Goal: Transaction & Acquisition: Purchase product/service

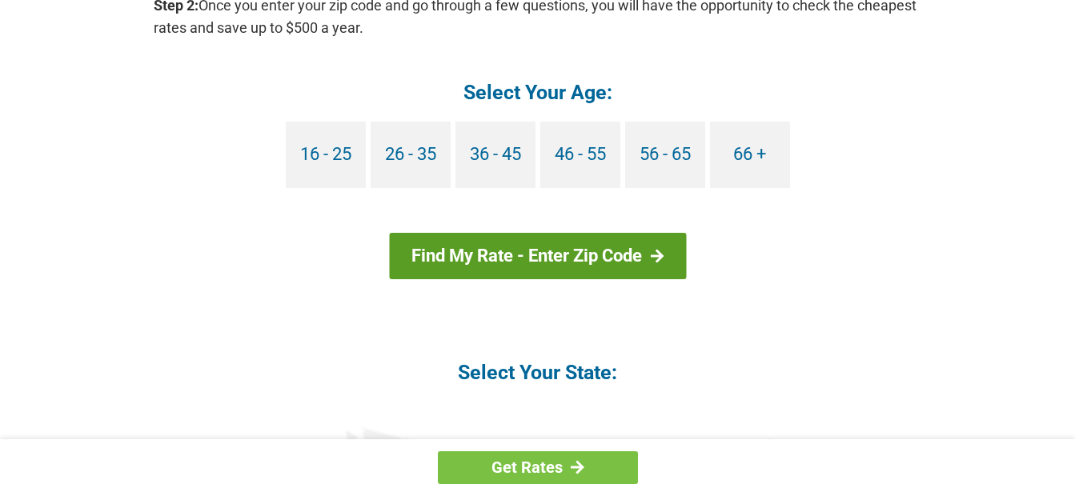
scroll to position [1601, 0]
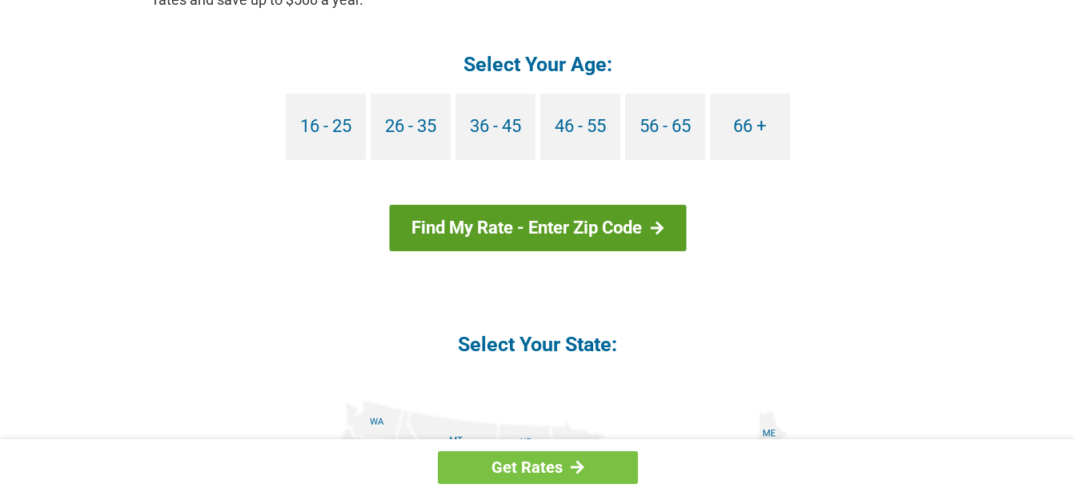
click at [584, 220] on link "Find My Rate - Enter Zip Code" at bounding box center [537, 228] width 297 height 46
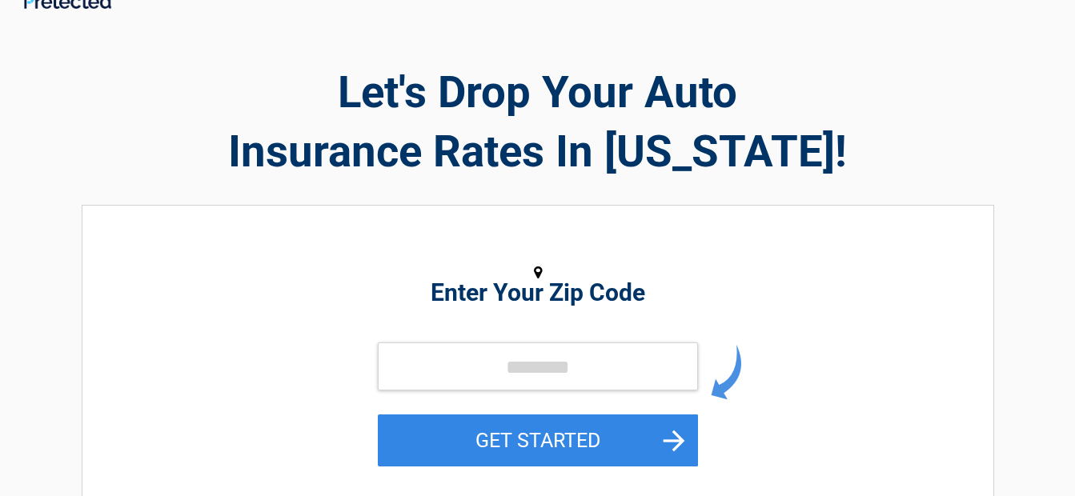
scroll to position [80, 0]
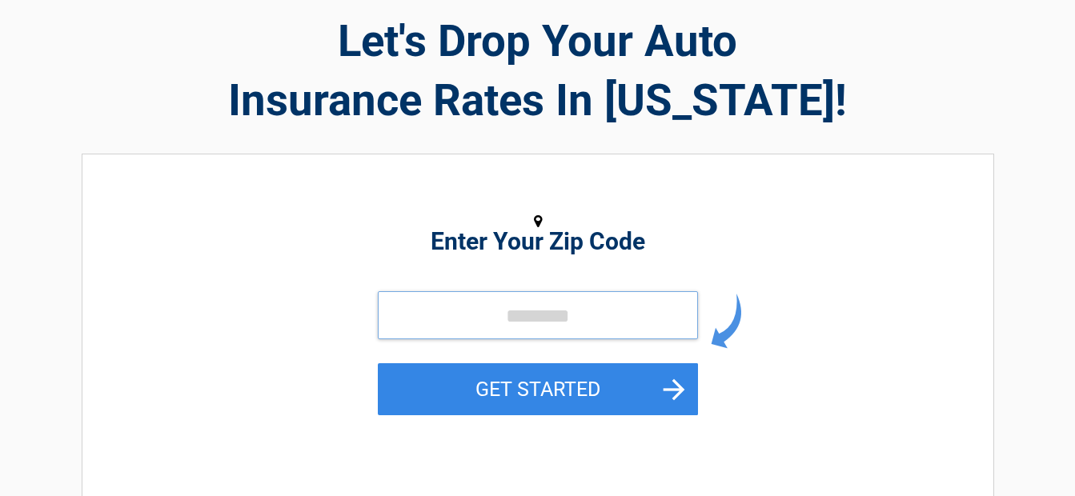
click at [466, 325] on input "tel" at bounding box center [538, 315] width 320 height 48
type input "*****"
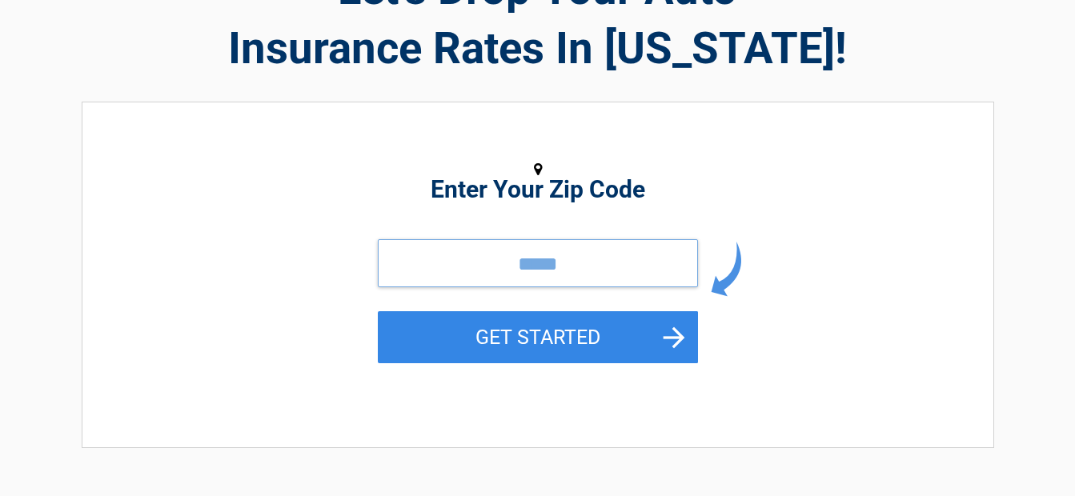
scroll to position [160, 0]
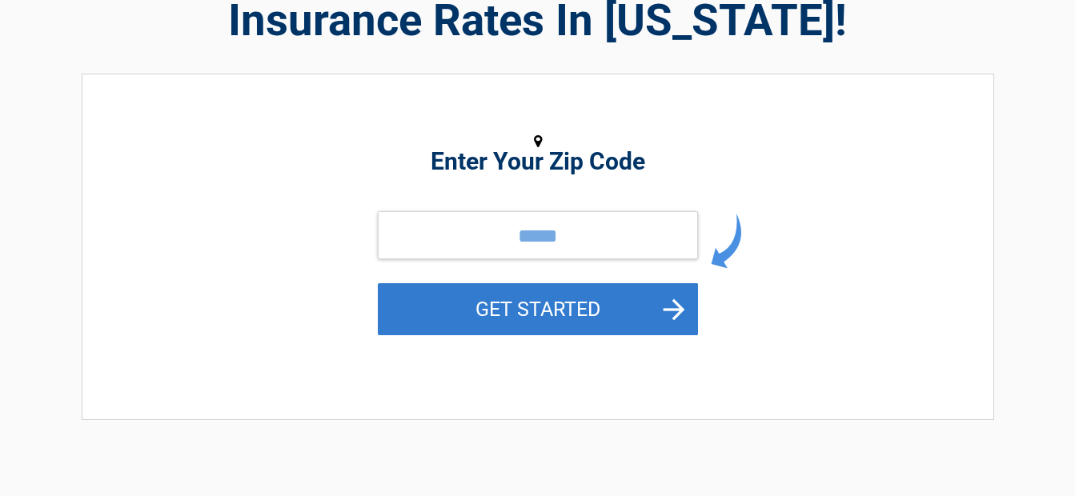
click at [592, 303] on button "GET STARTED" at bounding box center [538, 309] width 320 height 52
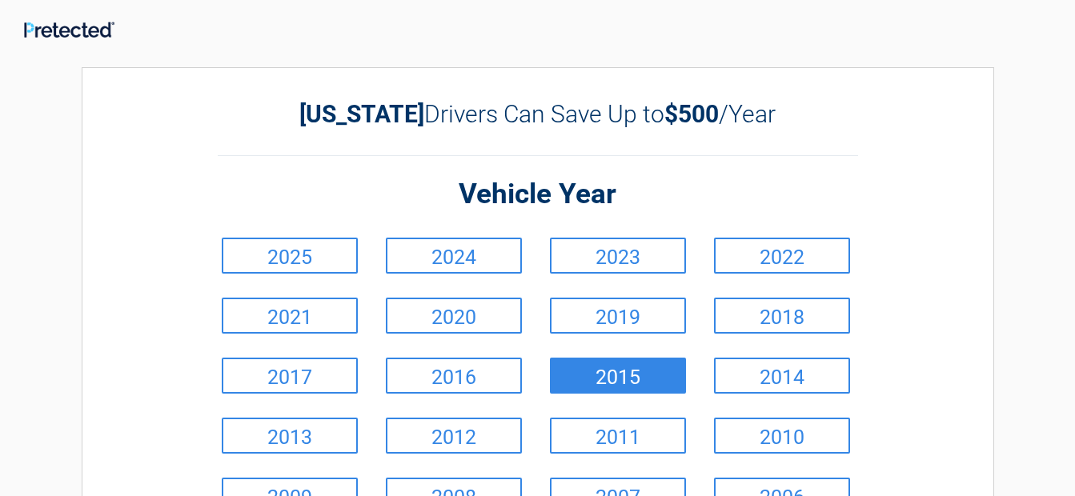
click at [624, 366] on link "2015" at bounding box center [618, 376] width 136 height 36
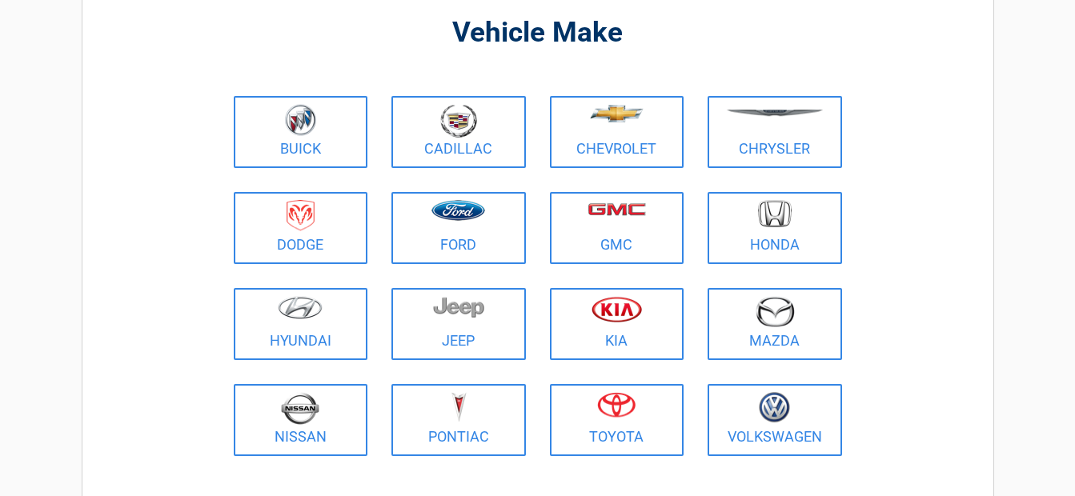
scroll to position [160, 0]
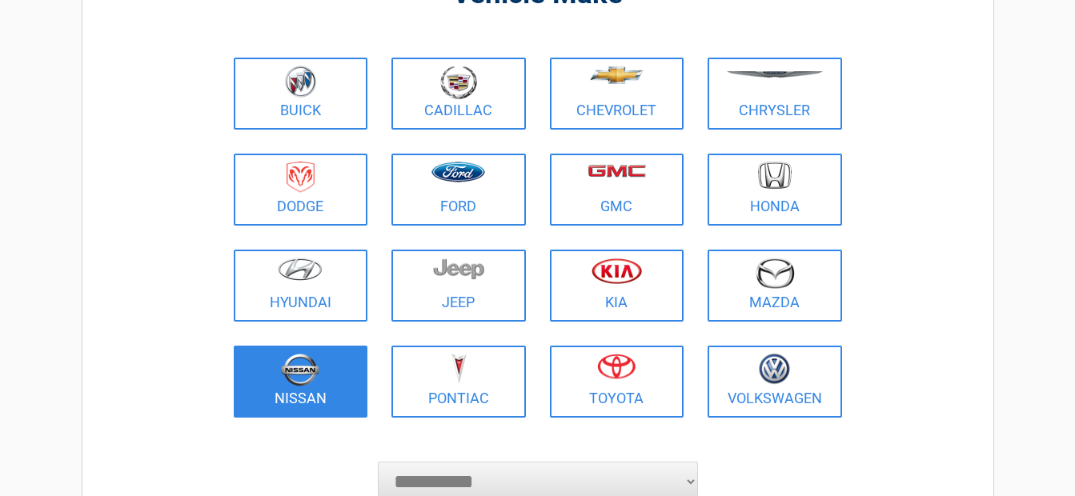
click at [308, 378] on img at bounding box center [300, 370] width 38 height 33
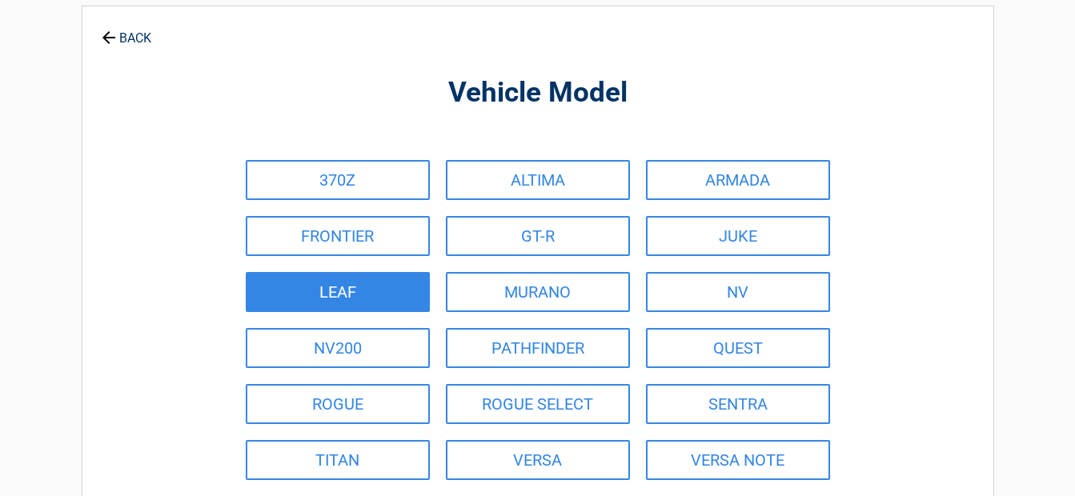
scroll to position [0, 0]
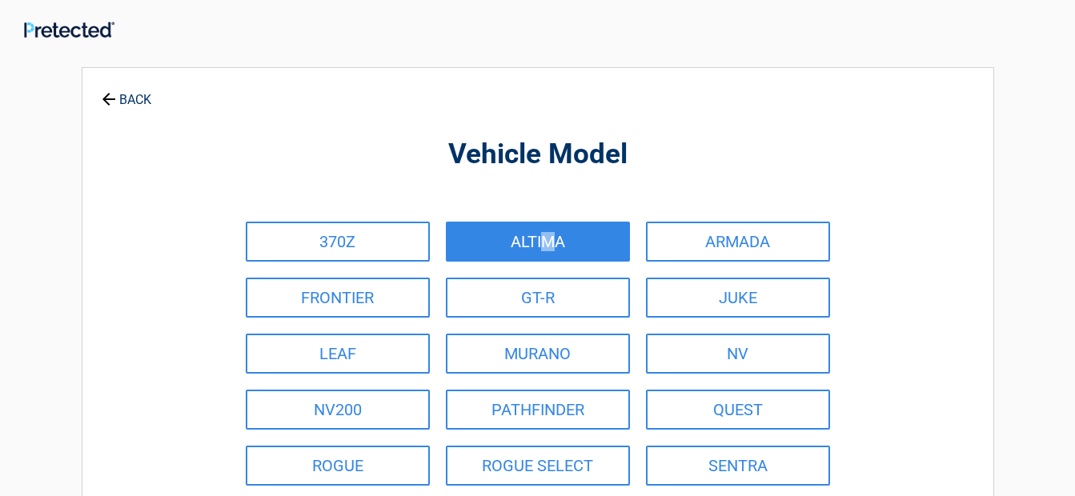
click at [546, 238] on link "ALTIMA" at bounding box center [538, 242] width 184 height 40
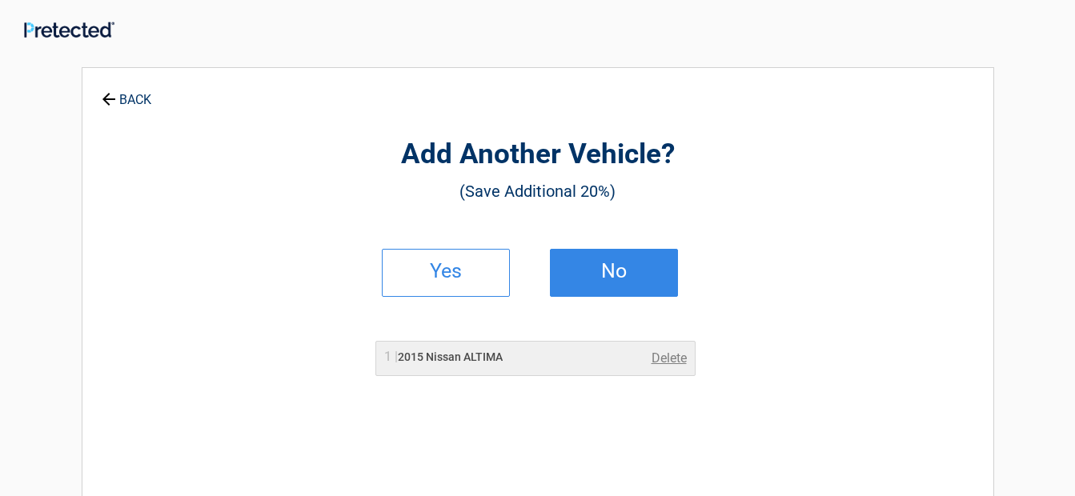
drag, startPoint x: 545, startPoint y: 238, endPoint x: 620, endPoint y: 272, distance: 82.7
click at [620, 272] on h2 "No" at bounding box center [614, 271] width 94 height 11
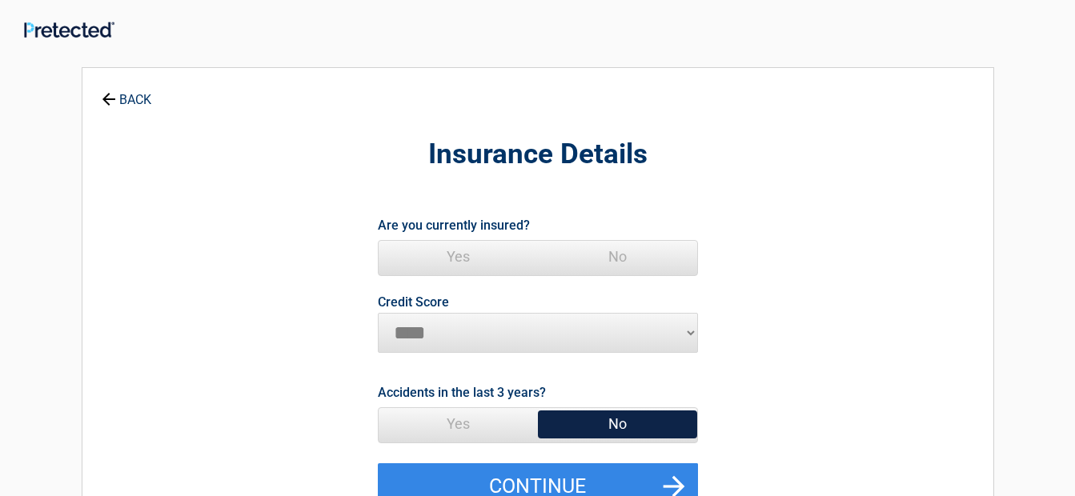
click at [467, 255] on span "Yes" at bounding box center [458, 257] width 159 height 32
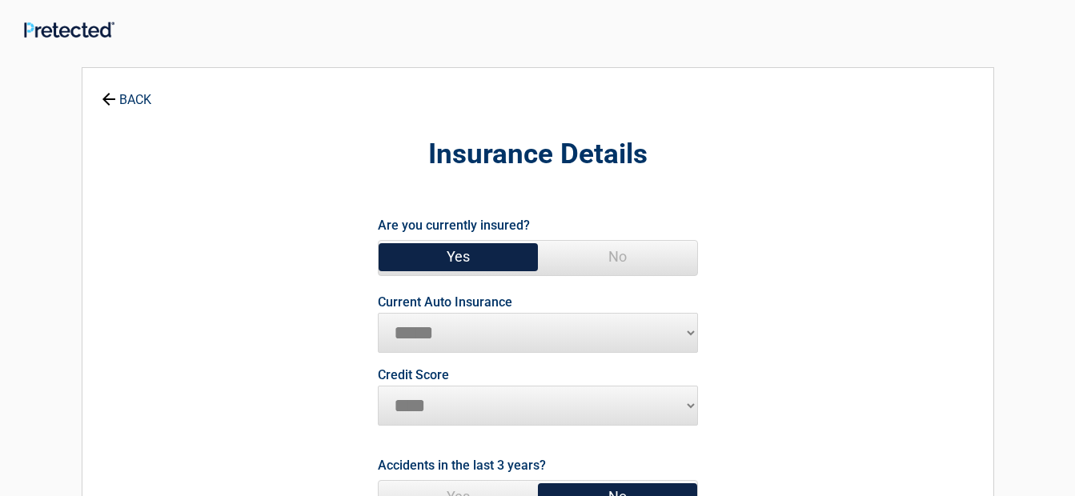
click at [423, 403] on select "********* **** ******* ****" at bounding box center [538, 406] width 320 height 40
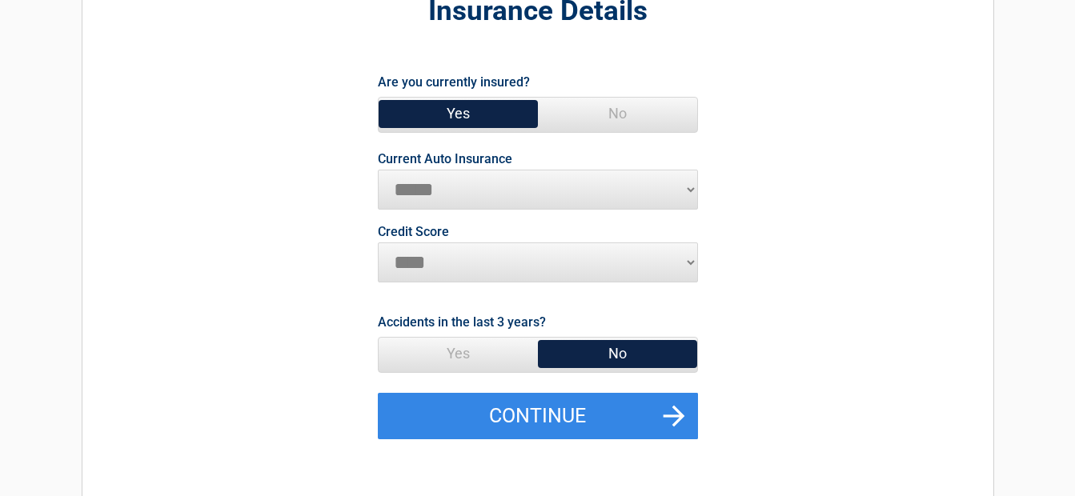
scroll to position [160, 0]
